Goal: Task Accomplishment & Management: Use online tool/utility

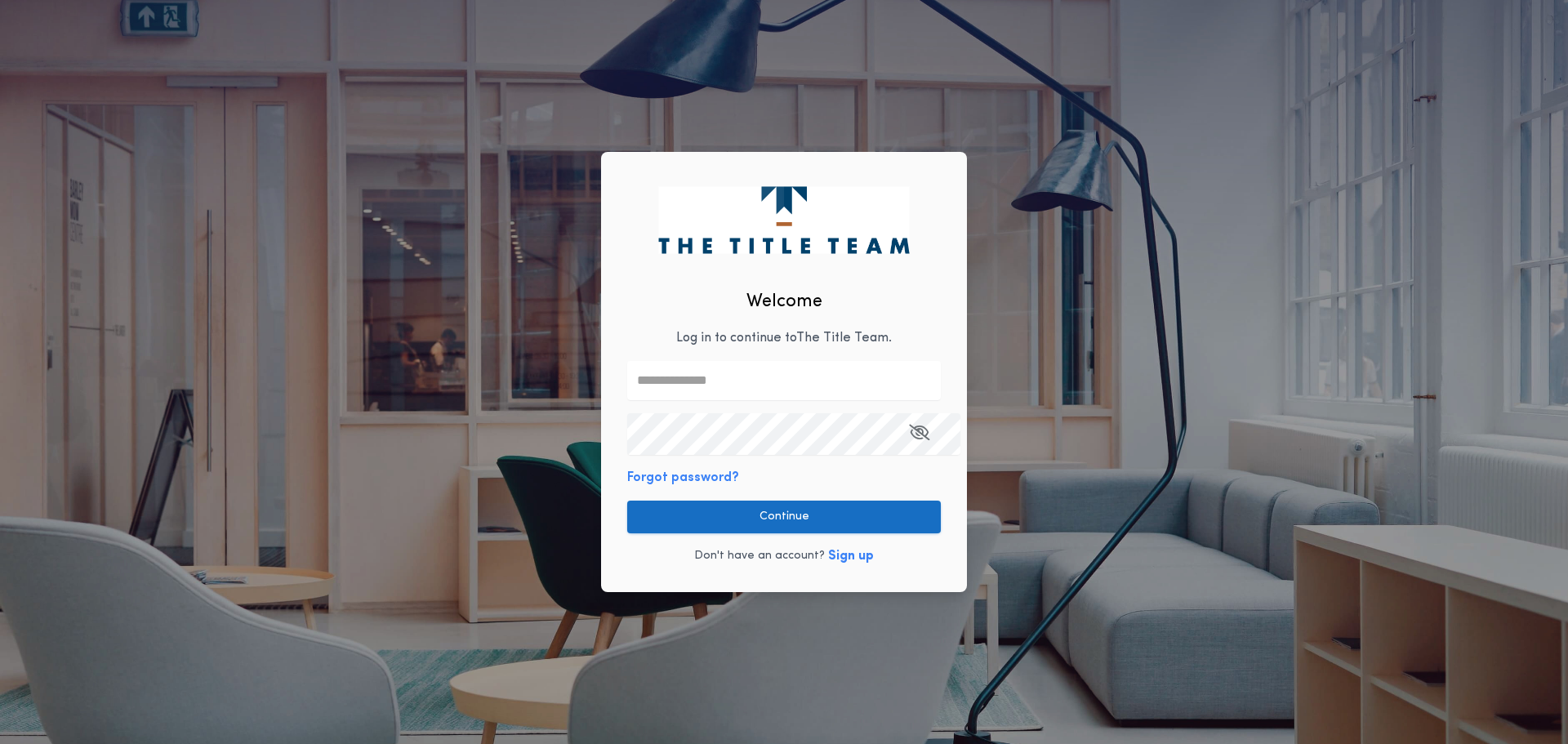
type input "**********"
click at [708, 515] on button "Continue" at bounding box center [784, 517] width 314 height 33
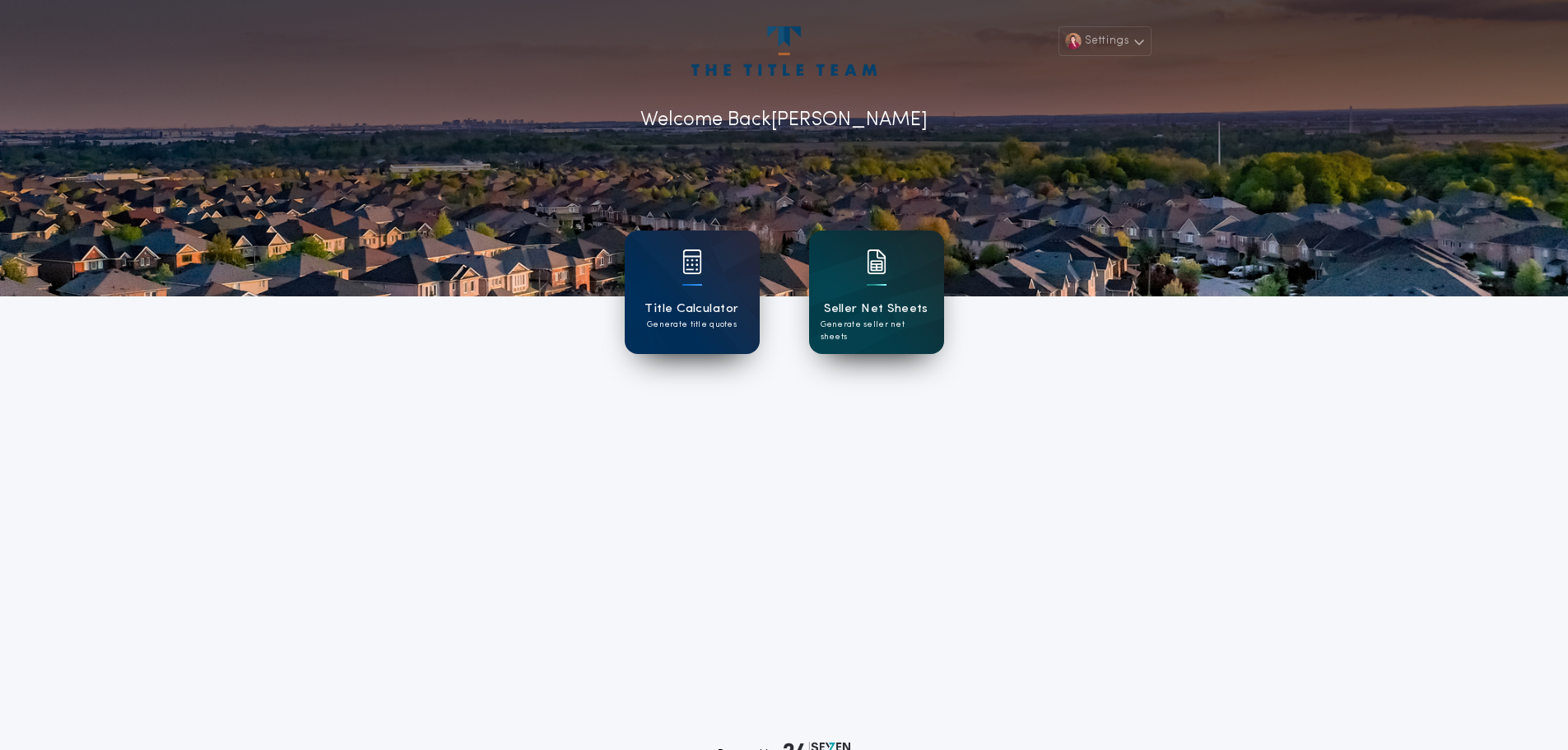
click at [887, 292] on div at bounding box center [876, 272] width 19 height 46
click at [713, 288] on div "Title Calculator Generate title quotes" at bounding box center [692, 292] width 135 height 124
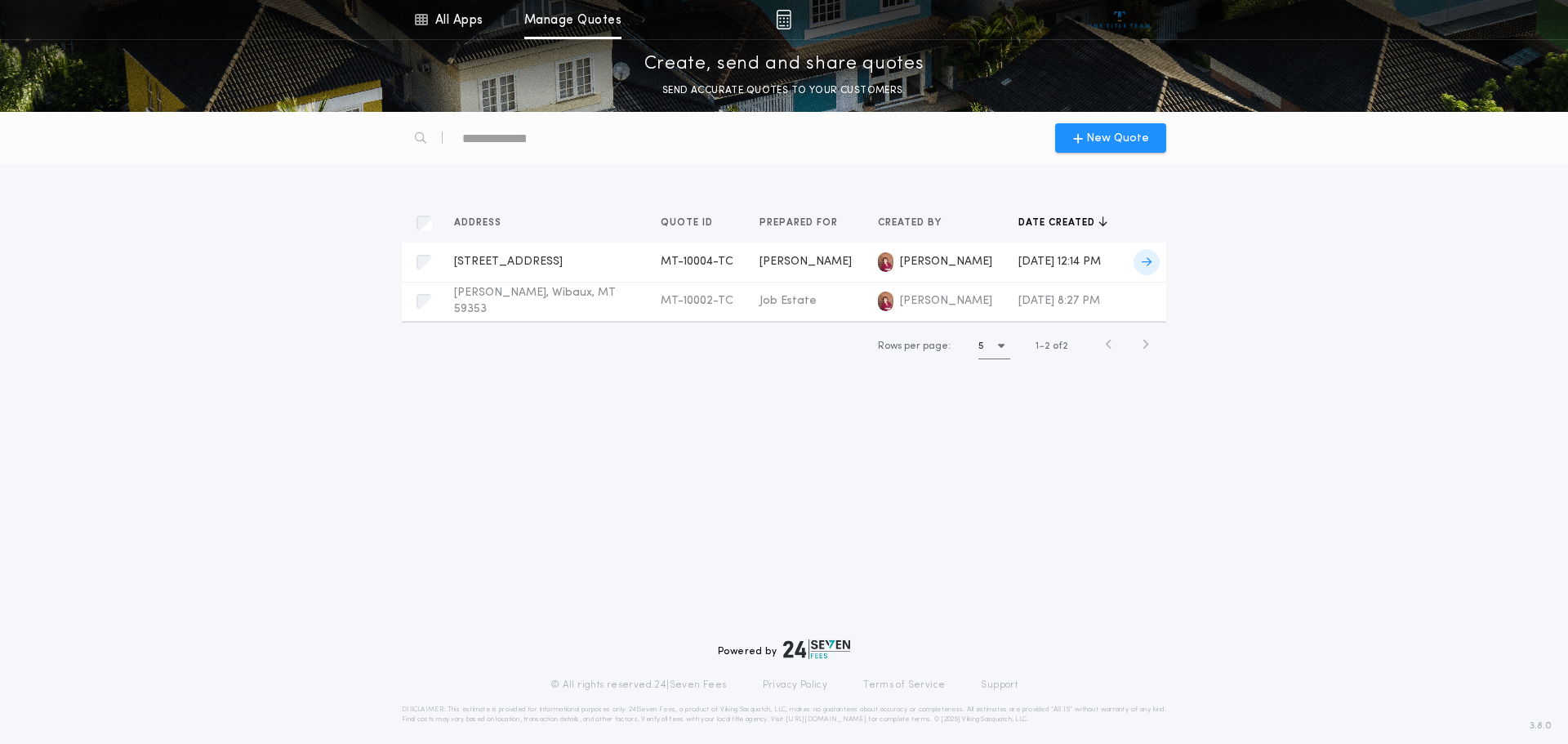
click at [517, 268] on span "[STREET_ADDRESS]" at bounding box center [508, 261] width 109 height 12
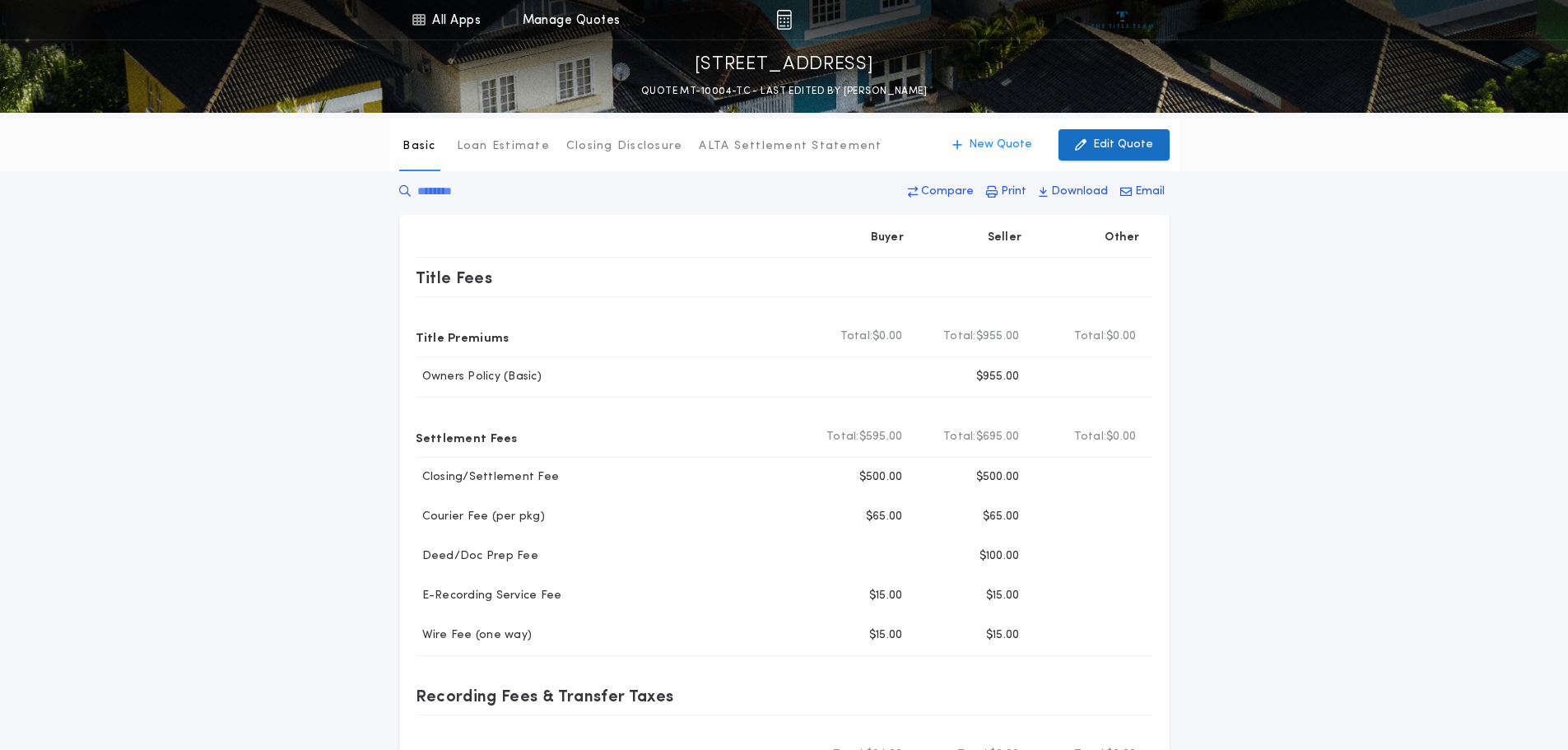
click at [1101, 146] on p "Edit Quote" at bounding box center [1123, 145] width 60 height 17
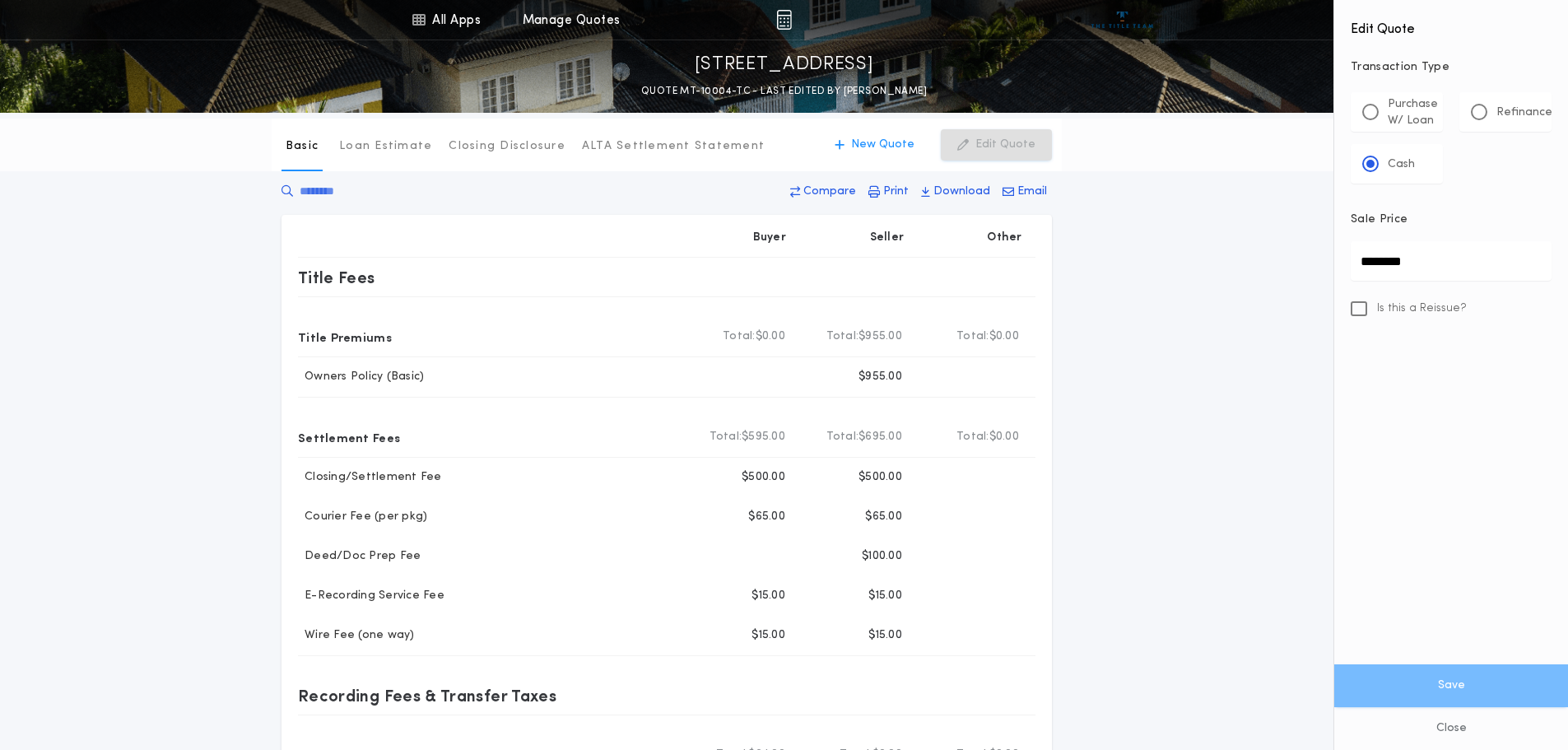
click at [1149, 303] on div "Basic Loan Estimate Closing Disclosure ALTA Settlement Statement Basic New Quot…" at bounding box center [784, 555] width 1568 height 886
click at [1449, 728] on button "Close" at bounding box center [1451, 728] width 233 height 42
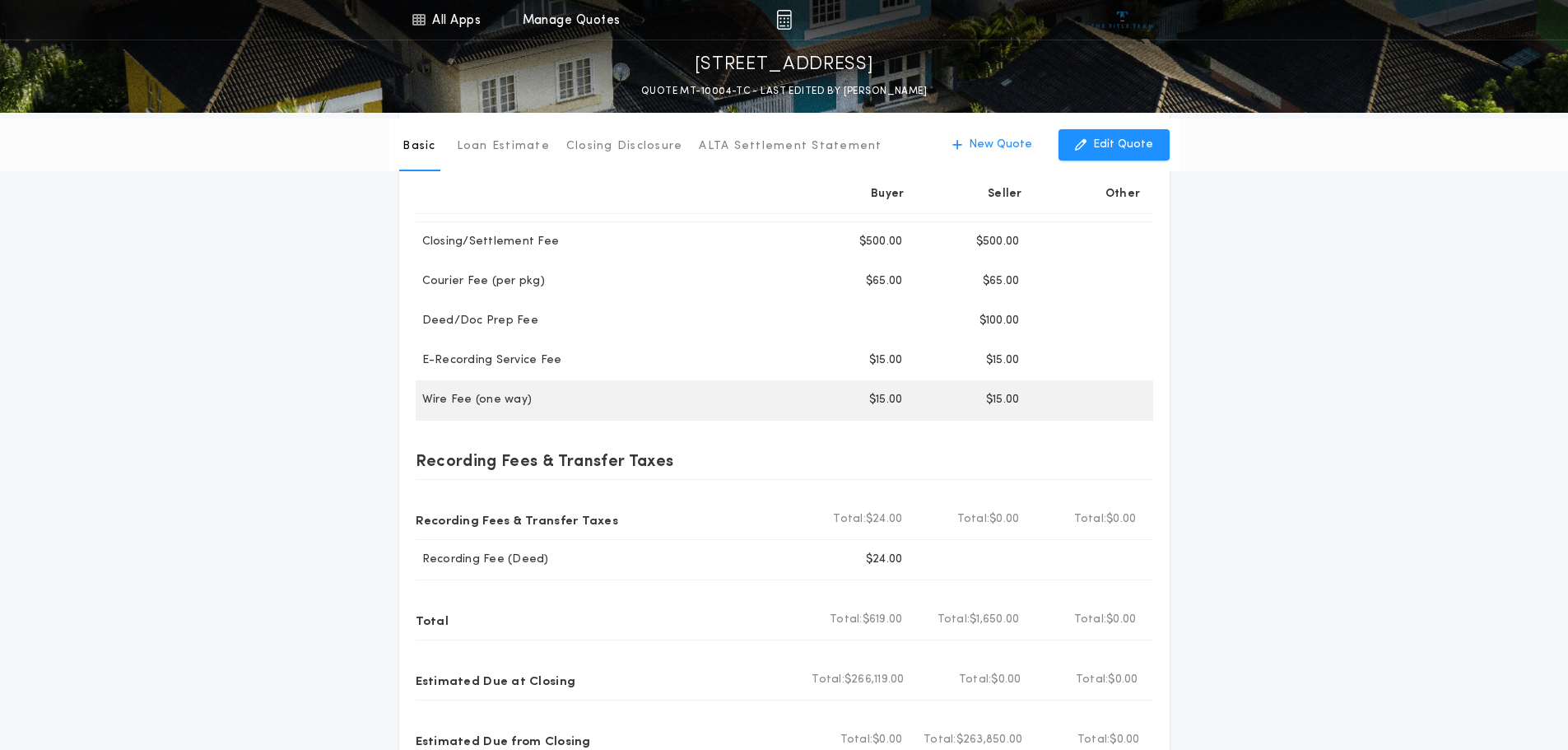
scroll to position [247, 0]
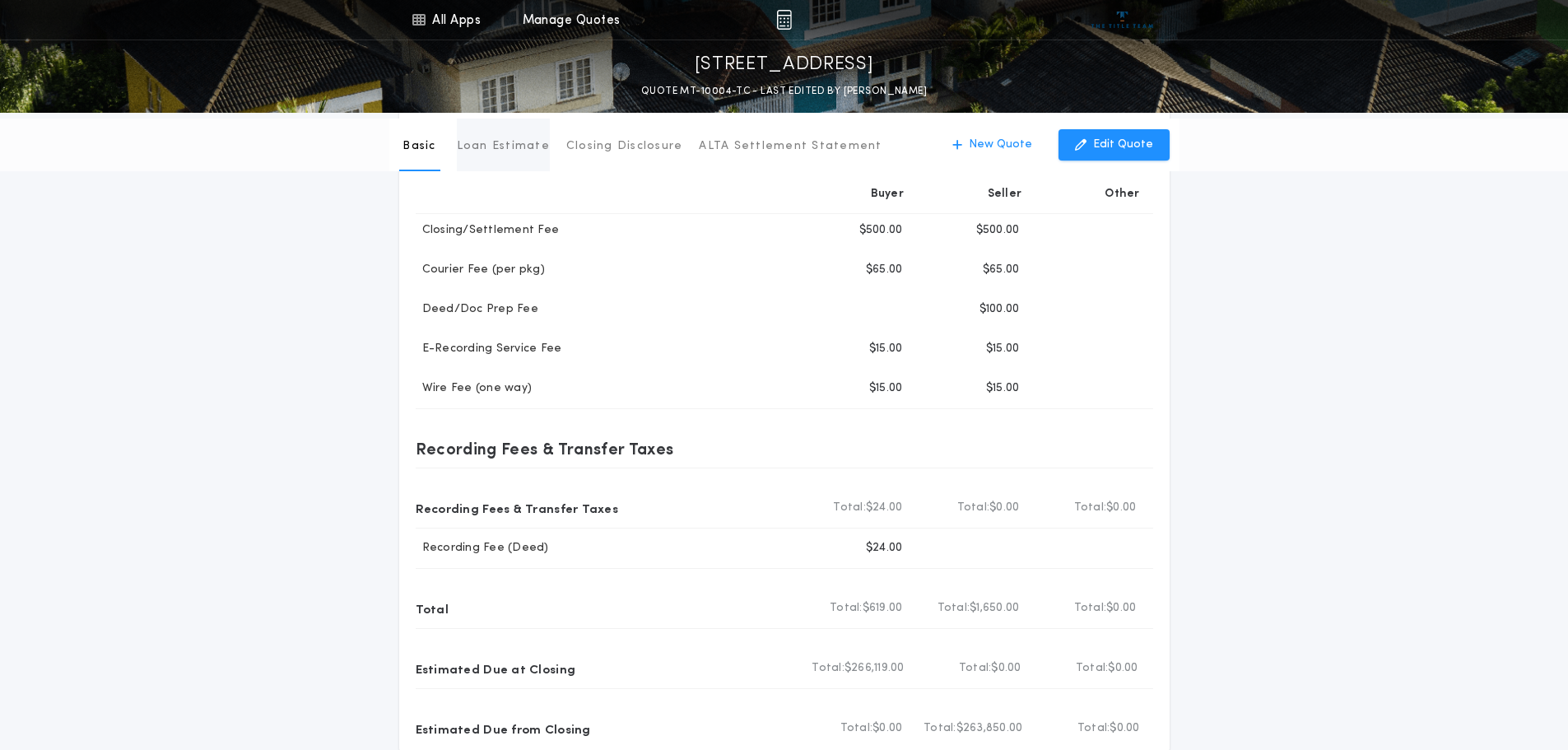
click at [524, 155] on p "Loan Estimate" at bounding box center [503, 147] width 93 height 17
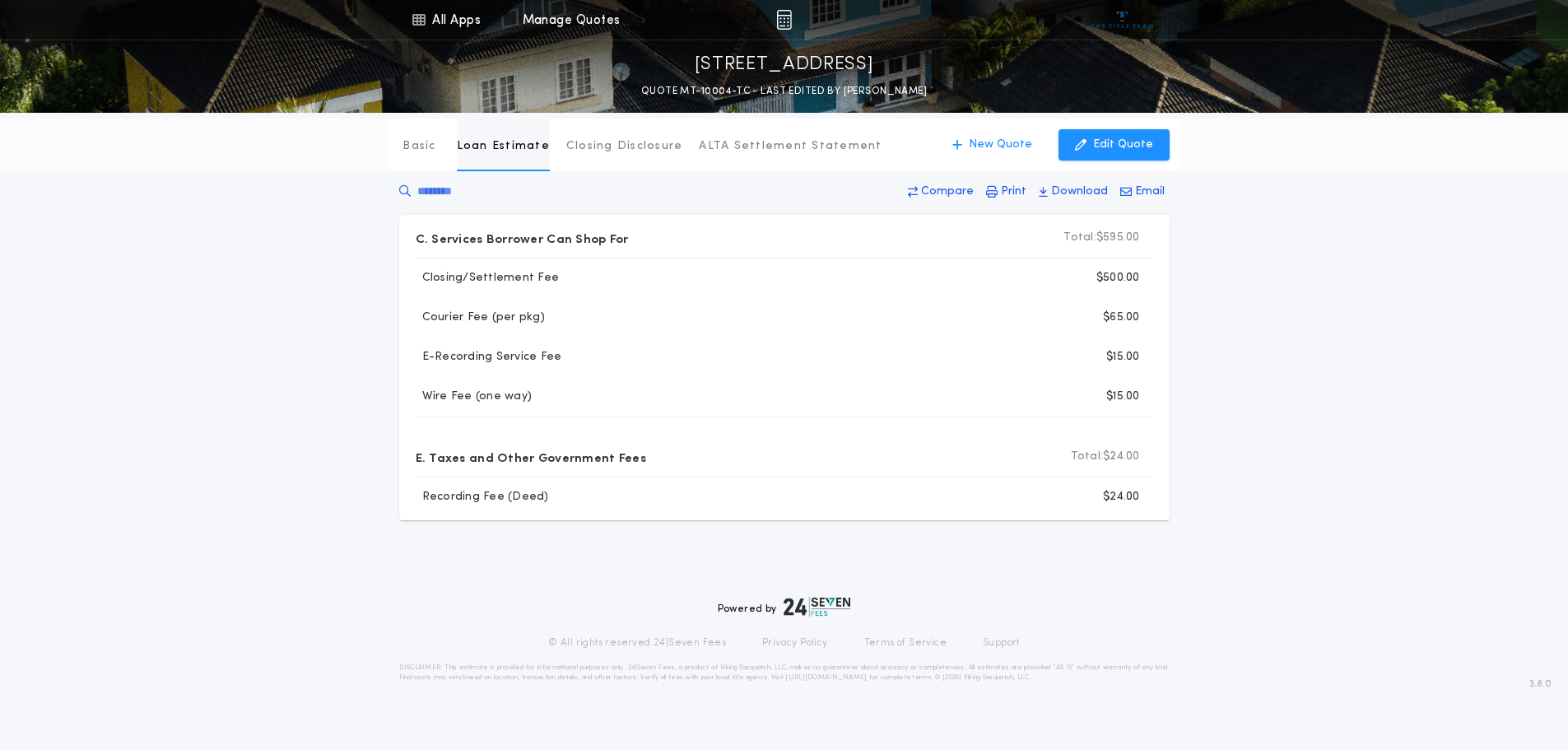
scroll to position [14, 0]
click at [600, 157] on button "Closing Disclosure" at bounding box center [625, 144] width 117 height 53
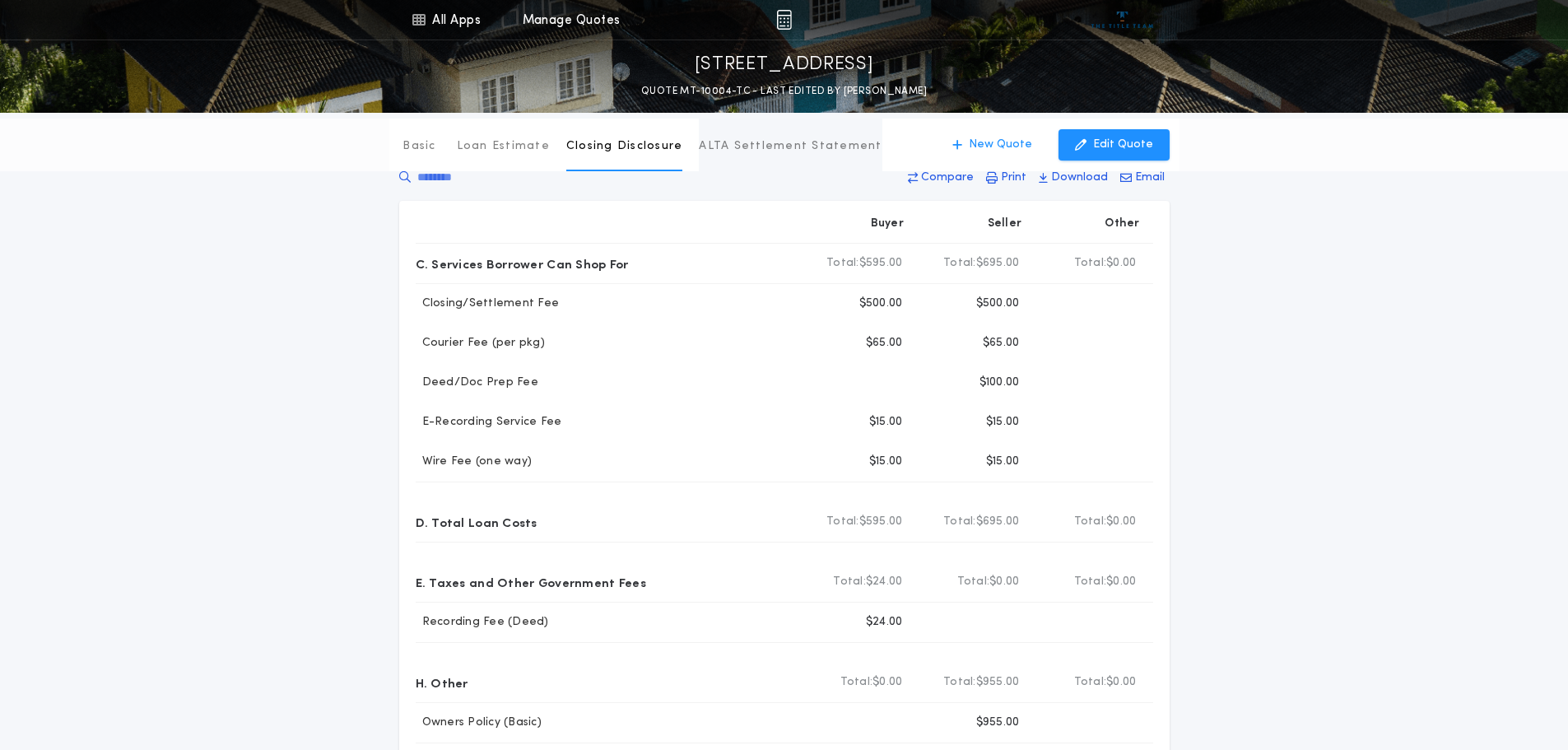
click at [822, 149] on p "ALTA Settlement Statement" at bounding box center [790, 147] width 183 height 17
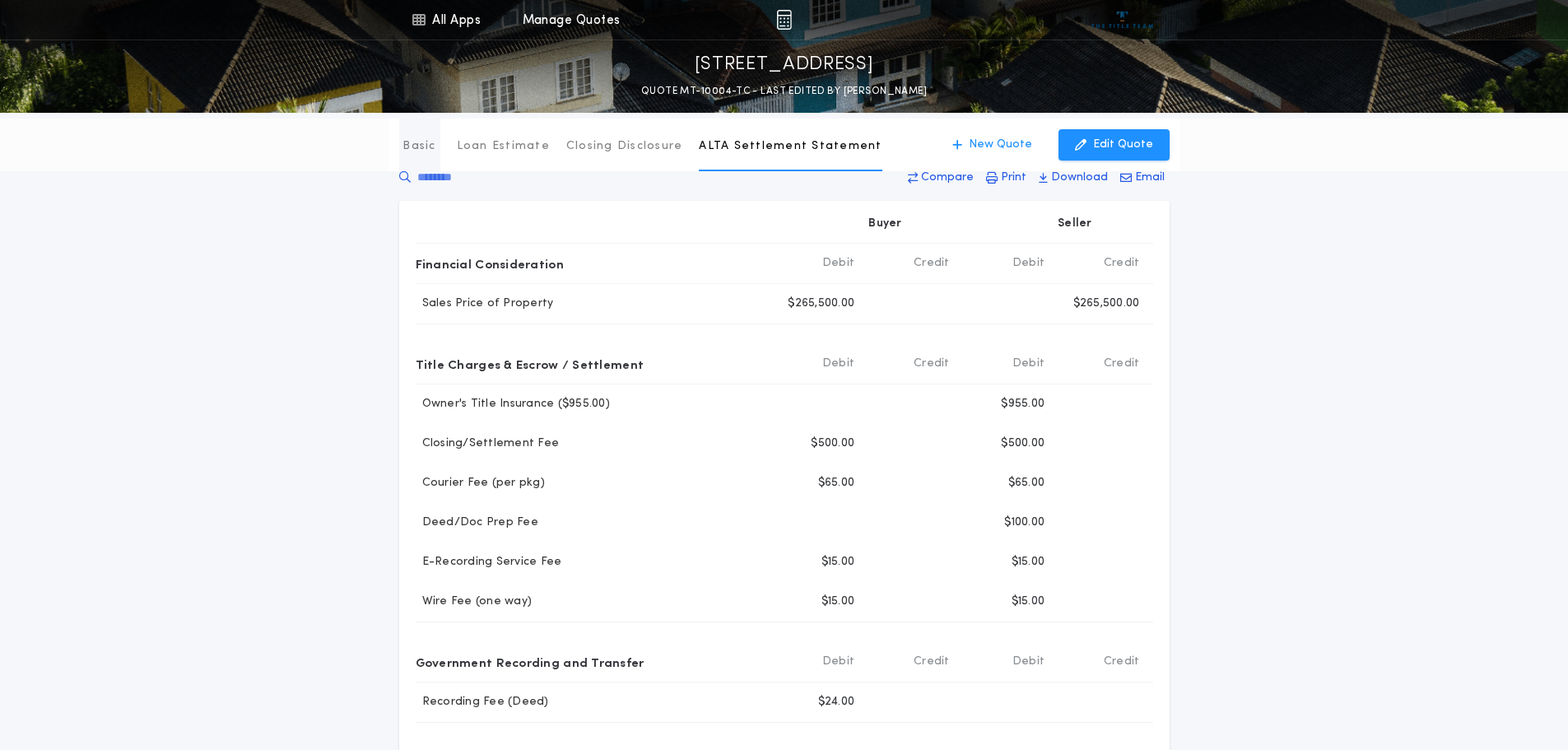
click at [420, 149] on p "Basic" at bounding box center [419, 147] width 33 height 17
